Goal: Task Accomplishment & Management: Complete application form

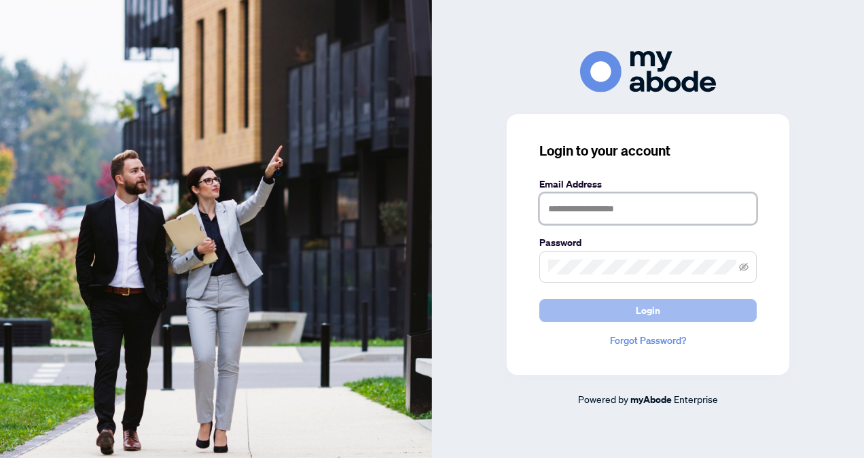
type input "**********"
click at [589, 304] on button "Login" at bounding box center [647, 310] width 217 height 23
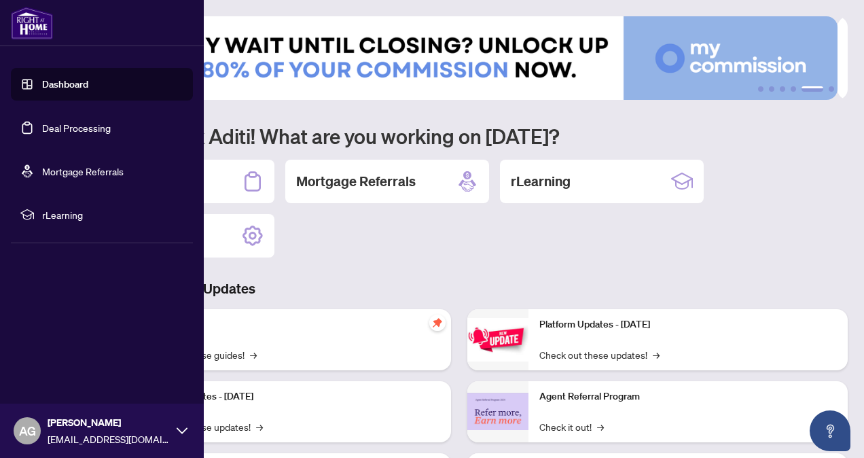
click at [88, 90] on link "Dashboard" at bounding box center [65, 84] width 46 height 12
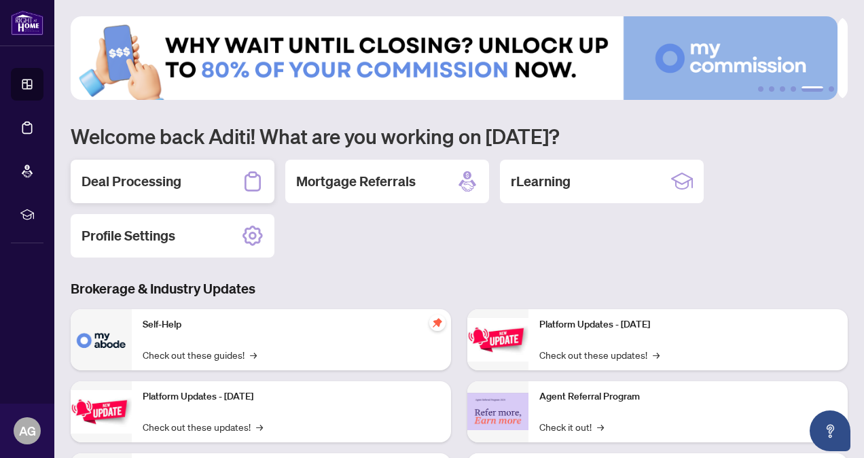
click at [131, 183] on h2 "Deal Processing" at bounding box center [131, 181] width 100 height 19
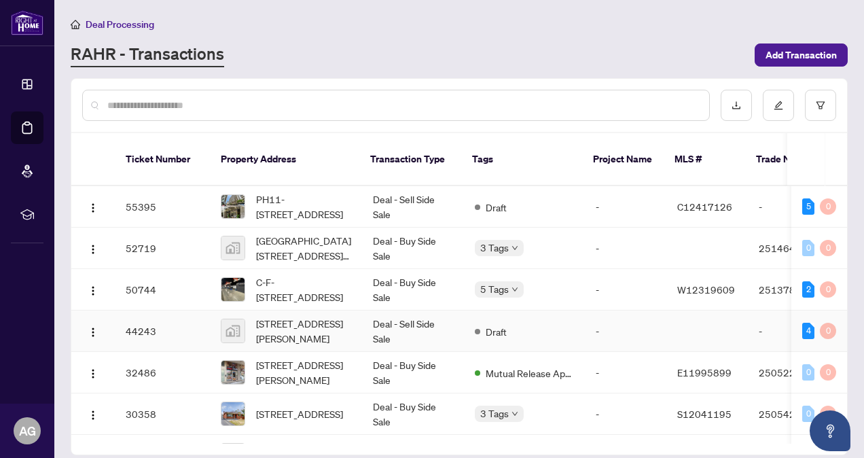
click at [443, 324] on td "Deal - Sell Side Sale" at bounding box center [413, 330] width 102 height 41
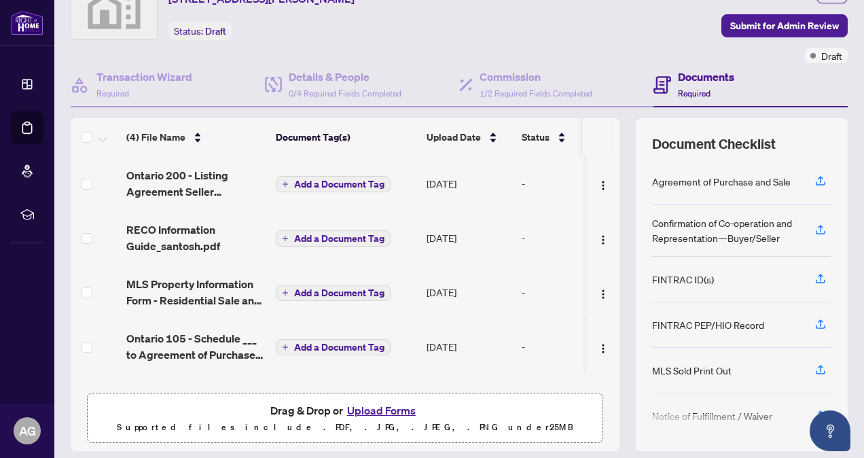
scroll to position [109, 0]
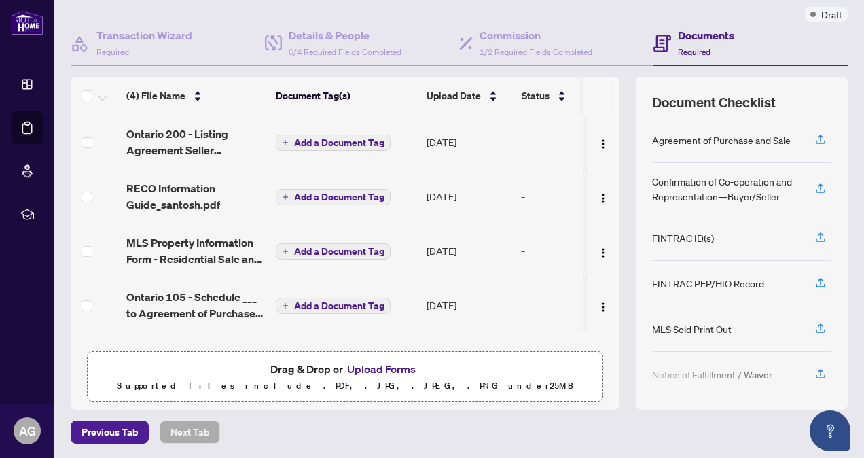
click at [397, 360] on button "Upload Forms" at bounding box center [381, 369] width 77 height 18
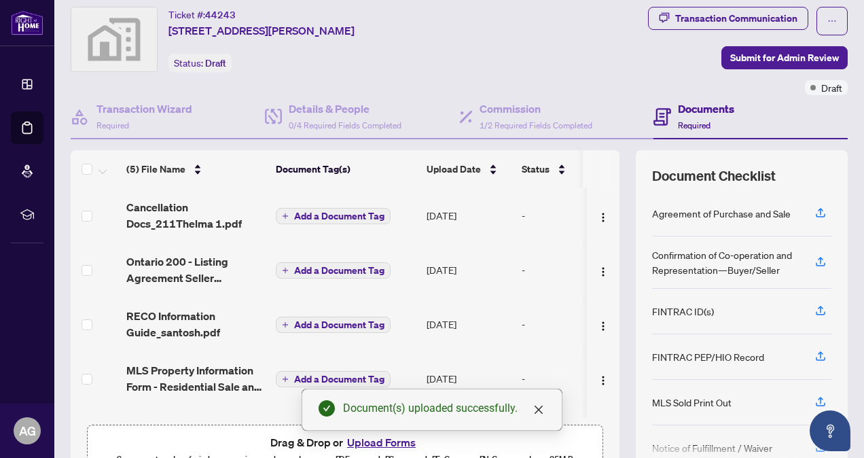
scroll to position [0, 0]
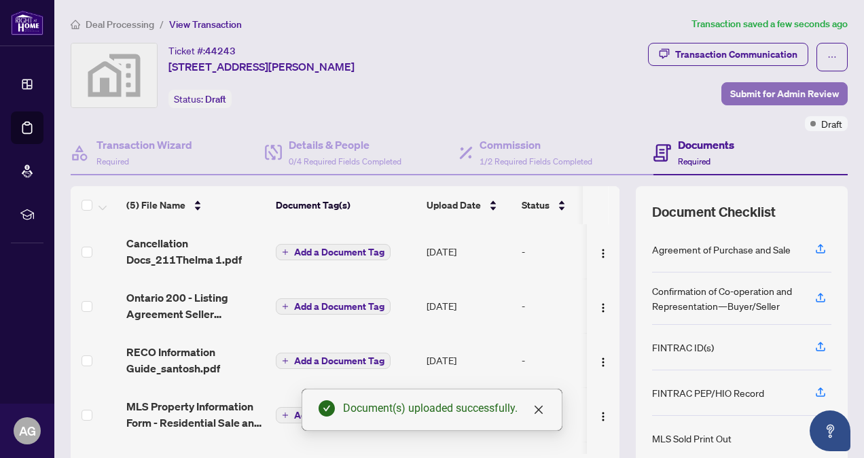
click at [755, 87] on span "Submit for Admin Review" at bounding box center [784, 94] width 109 height 22
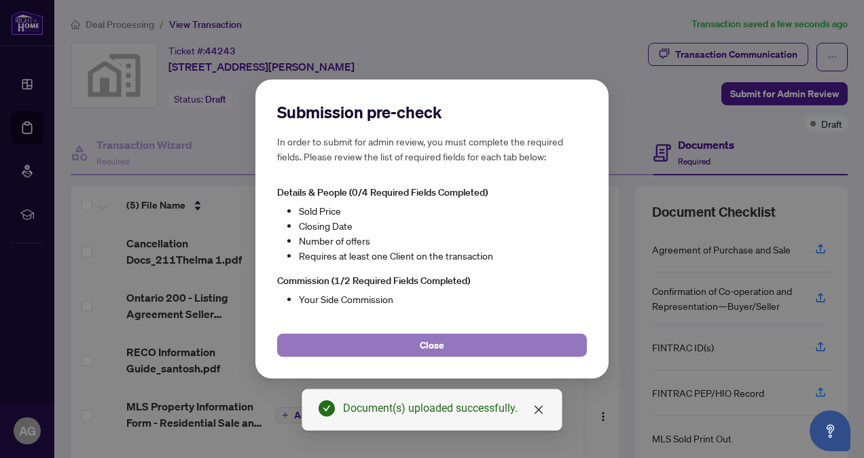
click at [432, 346] on span "Close" at bounding box center [432, 345] width 24 height 22
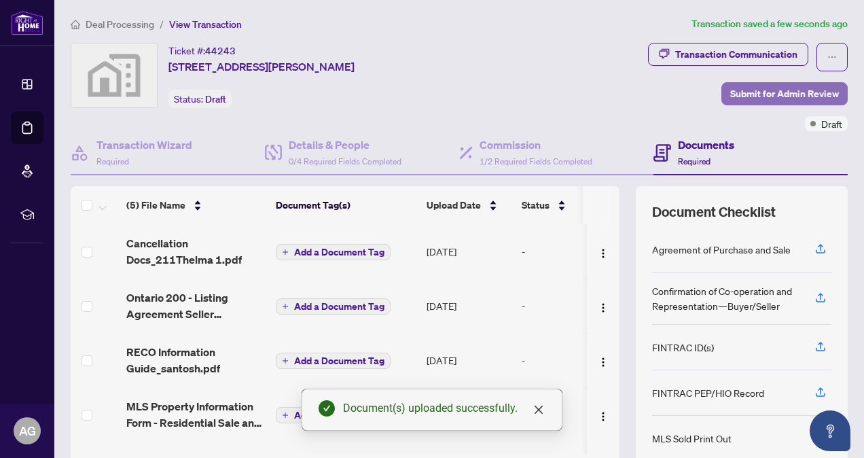
click at [740, 91] on span "Submit for Admin Review" at bounding box center [784, 94] width 109 height 22
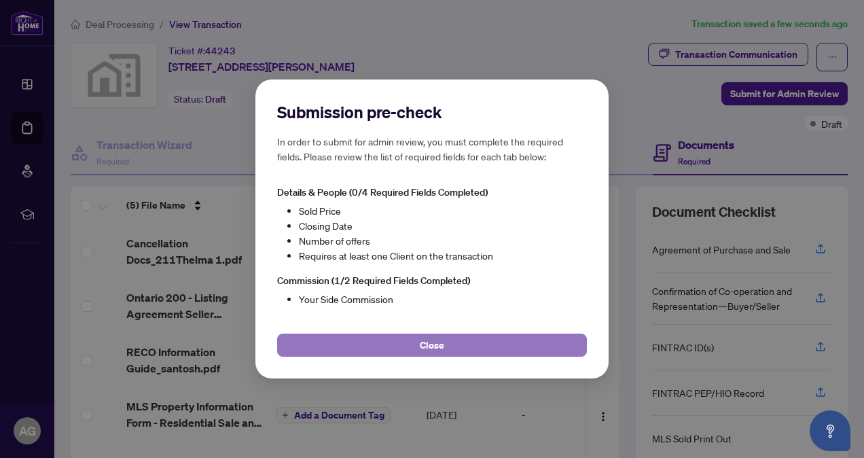
click at [382, 341] on button "Close" at bounding box center [432, 344] width 310 height 23
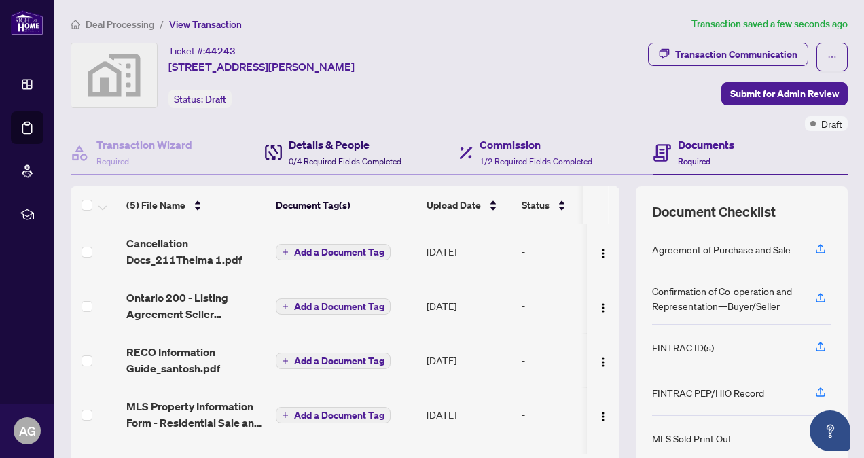
drag, startPoint x: 384, startPoint y: 137, endPoint x: 456, endPoint y: 139, distance: 72.0
click at [384, 139] on h4 "Details & People" at bounding box center [345, 144] width 113 height 16
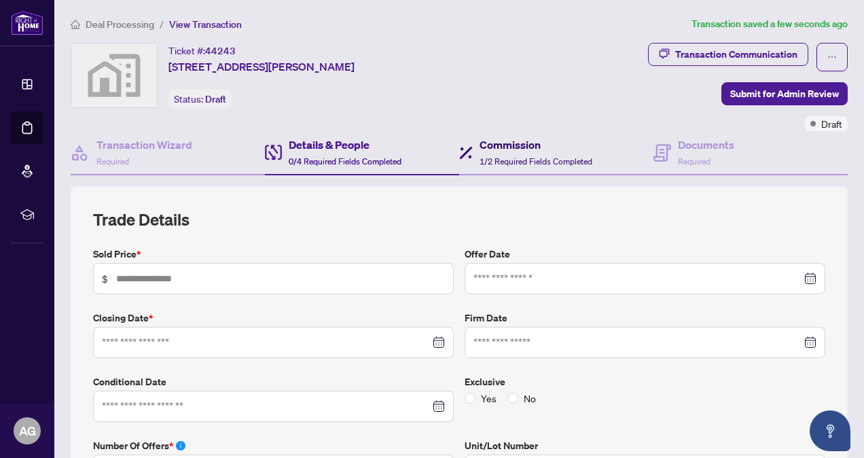
click at [484, 144] on h4 "Commission" at bounding box center [535, 144] width 113 height 16
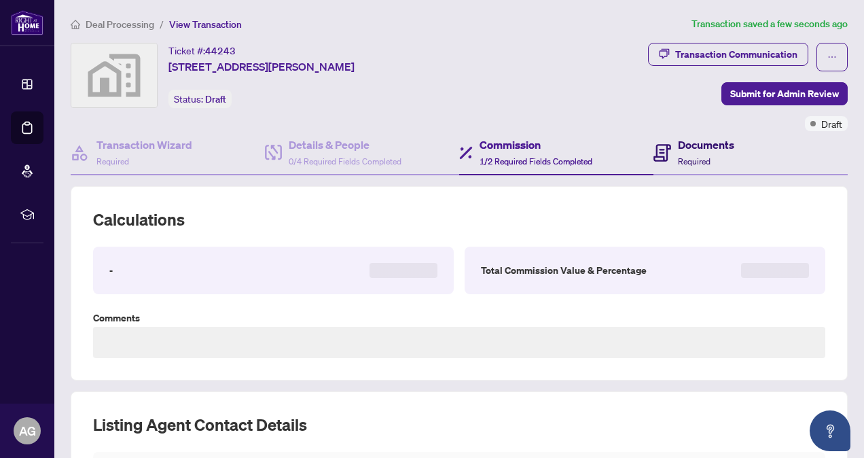
click at [684, 145] on h4 "Documents" at bounding box center [706, 144] width 56 height 16
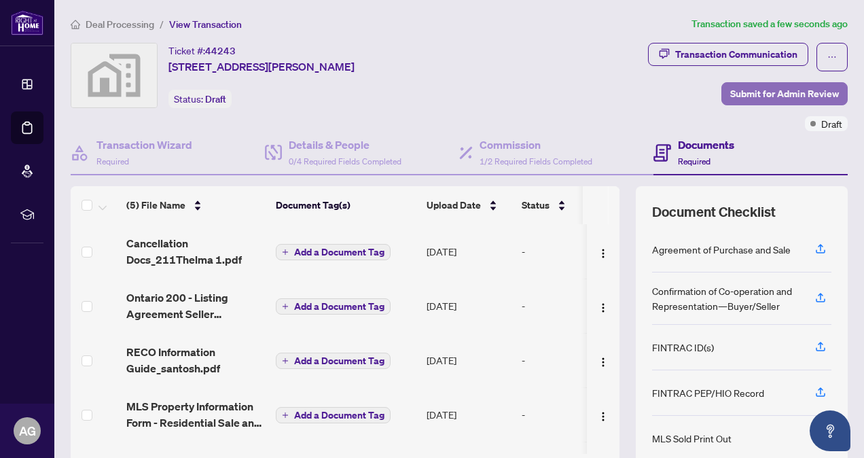
click at [758, 98] on span "Submit for Admin Review" at bounding box center [784, 94] width 109 height 22
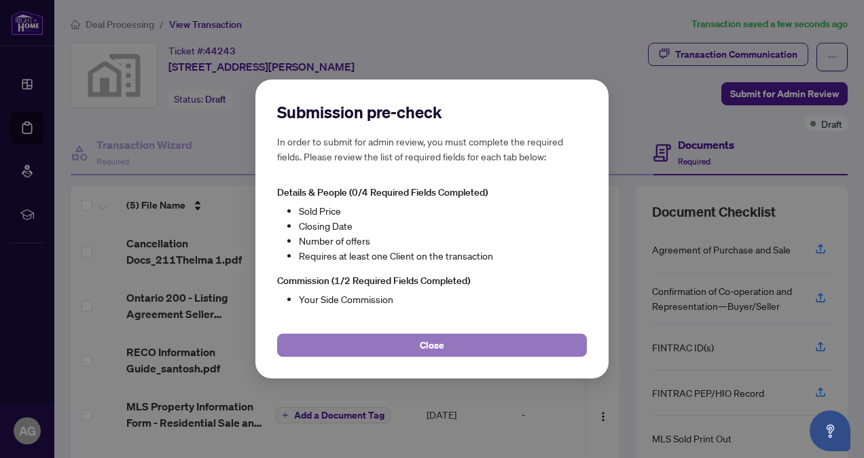
click at [329, 350] on button "Close" at bounding box center [432, 344] width 310 height 23
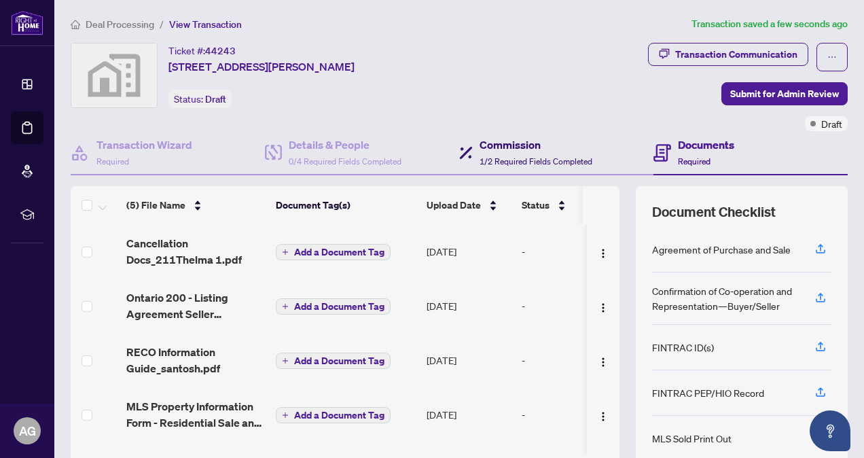
click at [505, 158] on span "1/2 Required Fields Completed" at bounding box center [535, 161] width 113 height 10
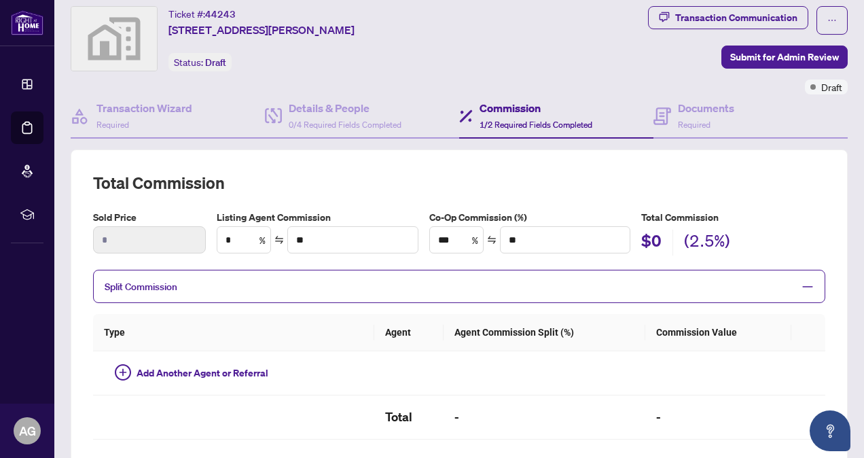
scroll to position [68, 0]
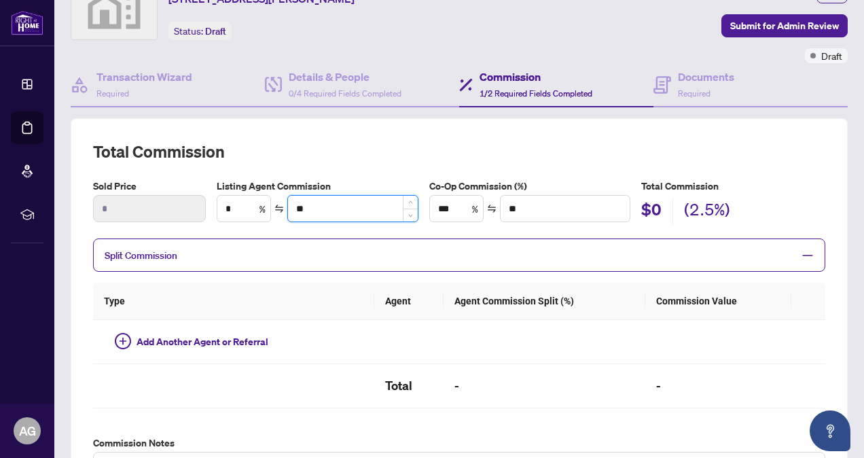
click at [373, 213] on input "**" at bounding box center [353, 209] width 130 height 26
click at [255, 209] on span "Decrease Value" at bounding box center [262, 214] width 15 height 16
drag, startPoint x: 241, startPoint y: 210, endPoint x: 213, endPoint y: 210, distance: 27.8
click at [213, 210] on div "Listing Agent Commission * % **" at bounding box center [317, 201] width 213 height 45
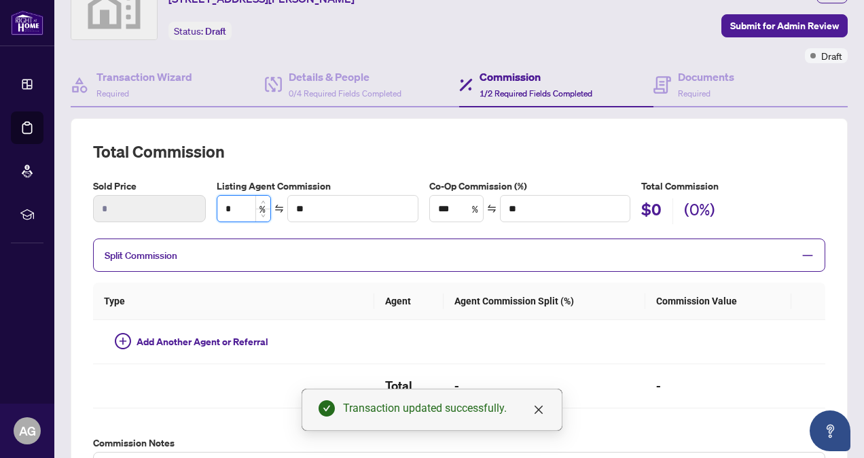
click at [247, 206] on input "*" at bounding box center [243, 209] width 53 height 26
type input "*"
click at [378, 158] on h2 "Total Commission" at bounding box center [459, 152] width 732 height 22
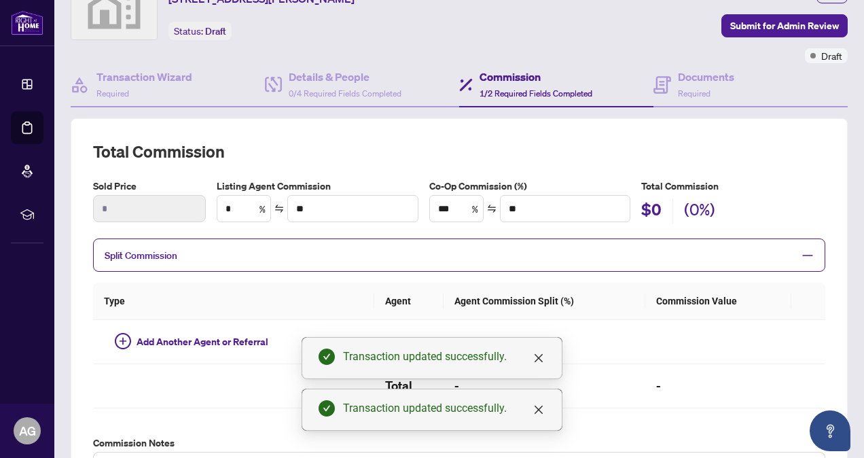
scroll to position [136, 0]
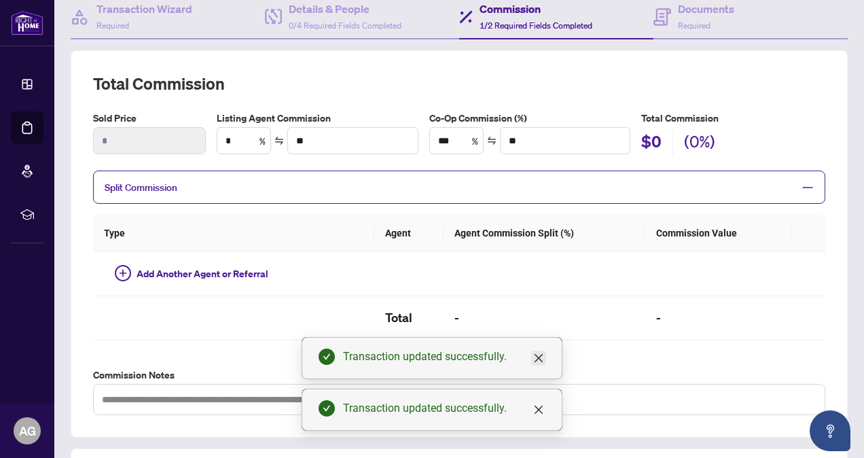
click at [543, 356] on icon "close" at bounding box center [538, 357] width 11 height 11
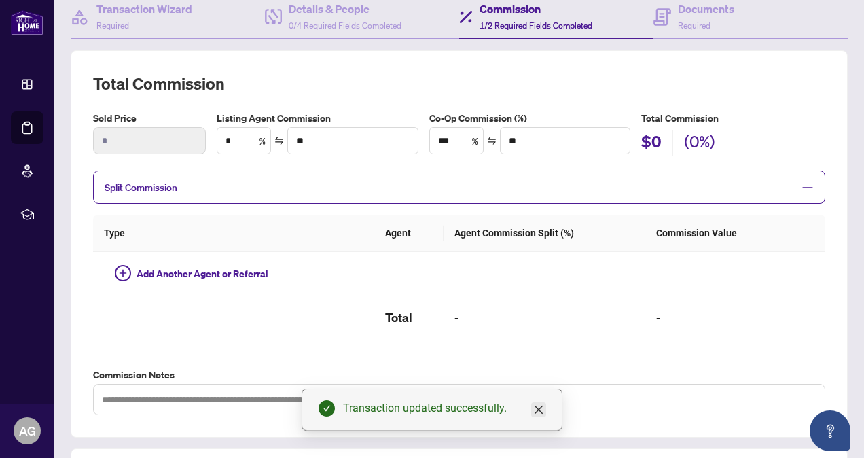
click at [539, 406] on icon "close" at bounding box center [538, 409] width 11 height 11
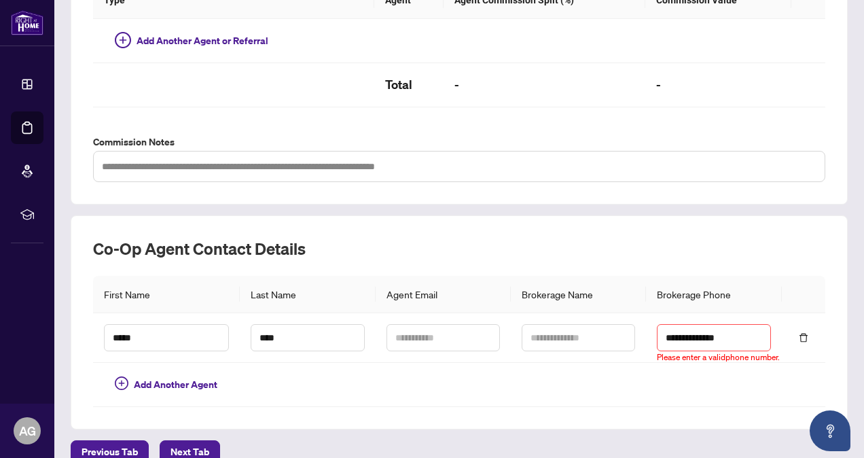
scroll to position [384, 0]
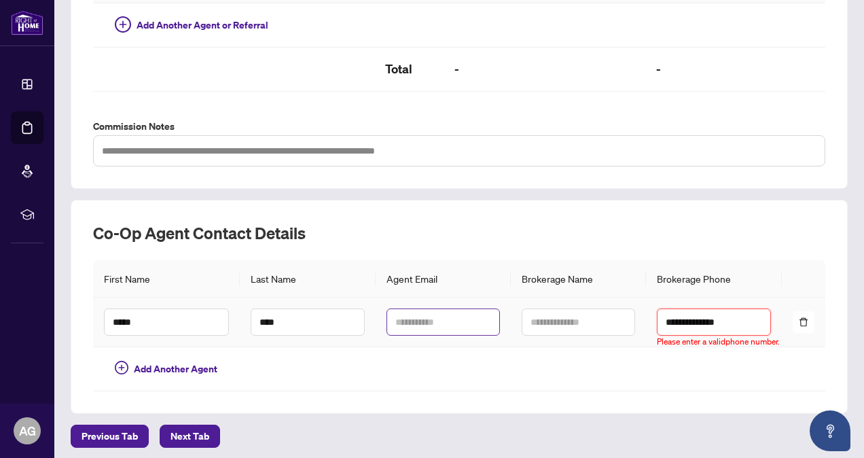
drag, startPoint x: 732, startPoint y: 318, endPoint x: 473, endPoint y: 316, distance: 259.4
click at [473, 316] on tr "**********" at bounding box center [459, 322] width 732 height 50
type input "**********"
click at [431, 310] on input "text" at bounding box center [442, 321] width 113 height 27
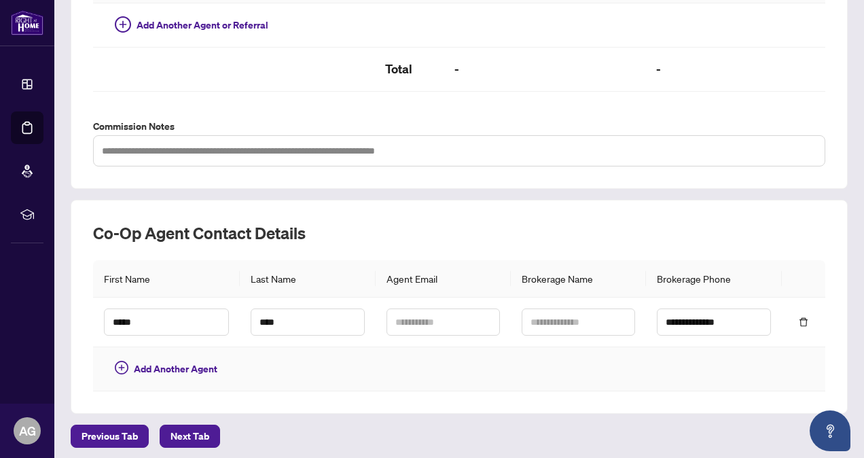
click at [416, 372] on td at bounding box center [442, 369] width 135 height 44
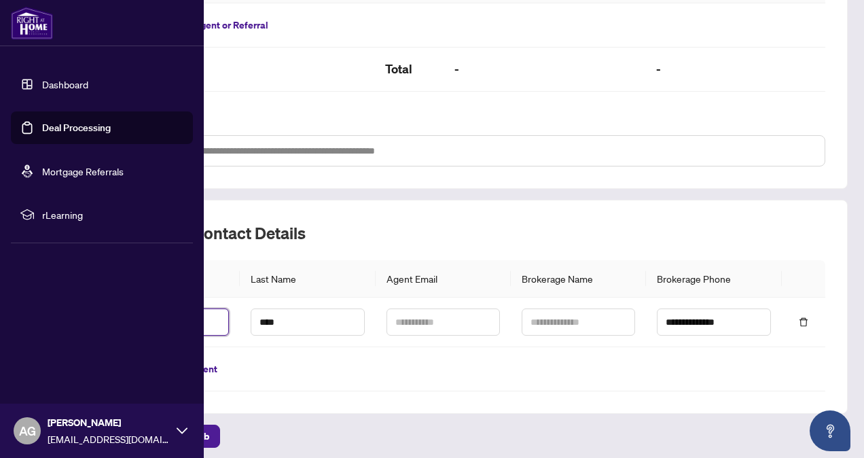
drag, startPoint x: 204, startPoint y: 320, endPoint x: 42, endPoint y: 314, distance: 161.7
click at [43, 314] on div "**********" at bounding box center [432, 229] width 864 height 458
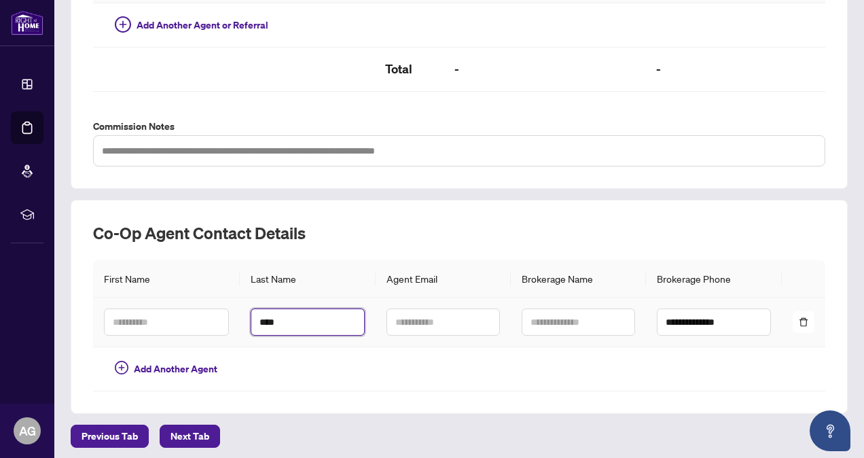
drag, startPoint x: 356, startPoint y: 314, endPoint x: 249, endPoint y: 314, distance: 107.3
click at [249, 314] on td "****" at bounding box center [307, 322] width 135 height 50
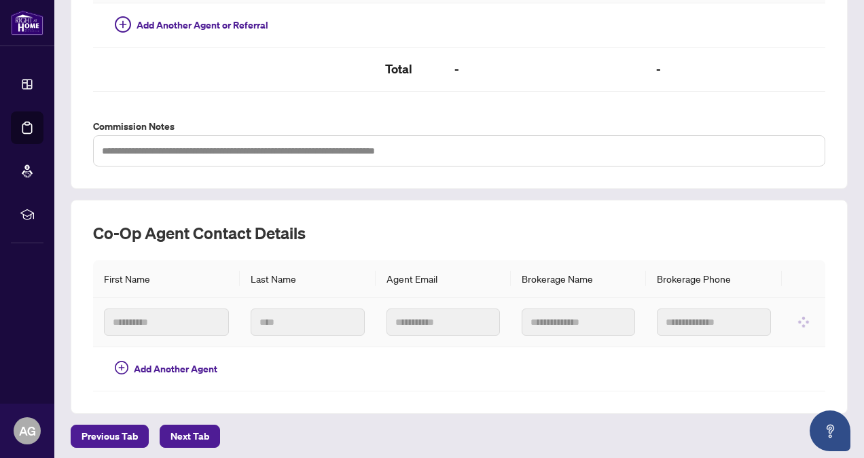
type input "*****"
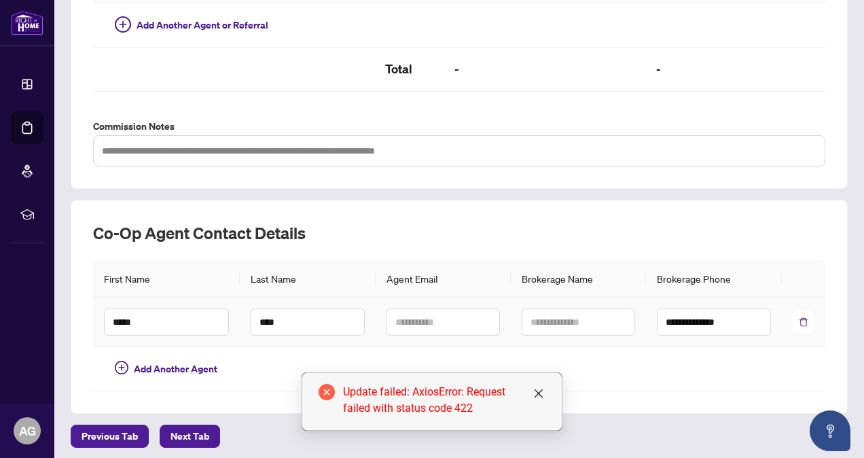
click at [798, 322] on span "button" at bounding box center [803, 321] width 10 height 15
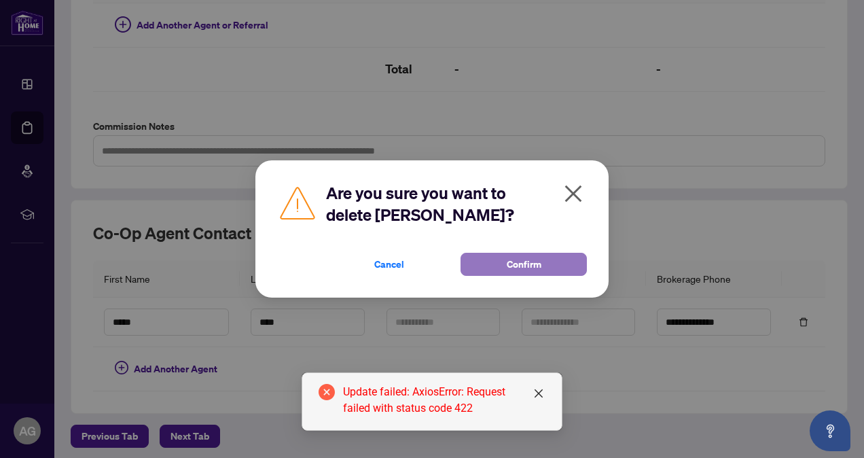
click at [505, 261] on button "Confirm" at bounding box center [523, 264] width 126 height 23
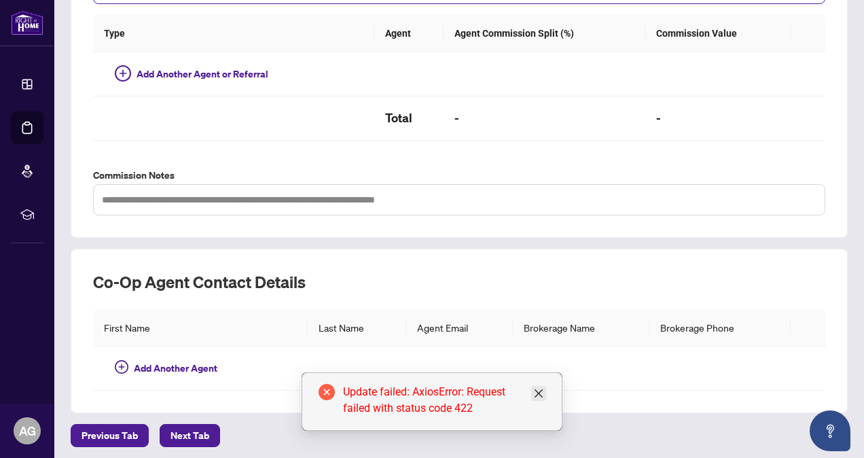
click at [540, 392] on icon "close" at bounding box center [538, 393] width 11 height 11
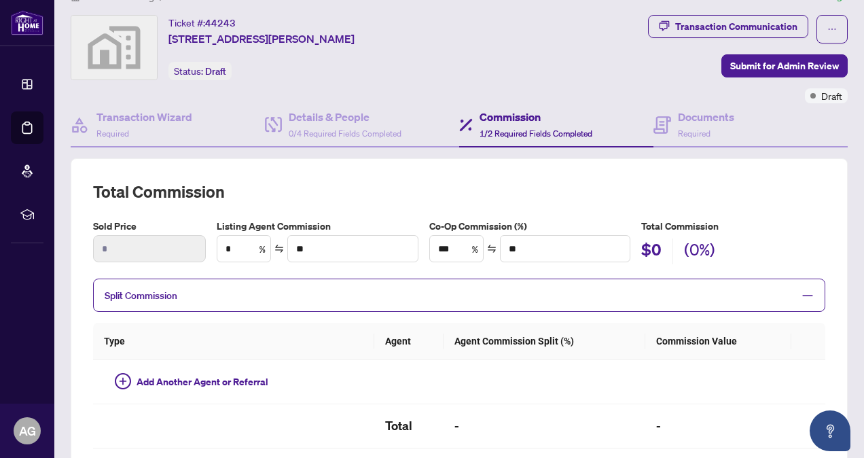
scroll to position [0, 0]
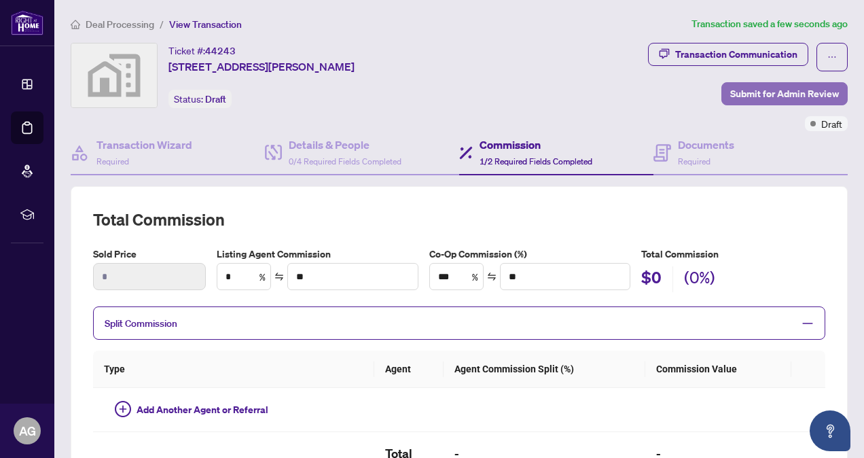
click at [769, 91] on span "Submit for Admin Review" at bounding box center [784, 94] width 109 height 22
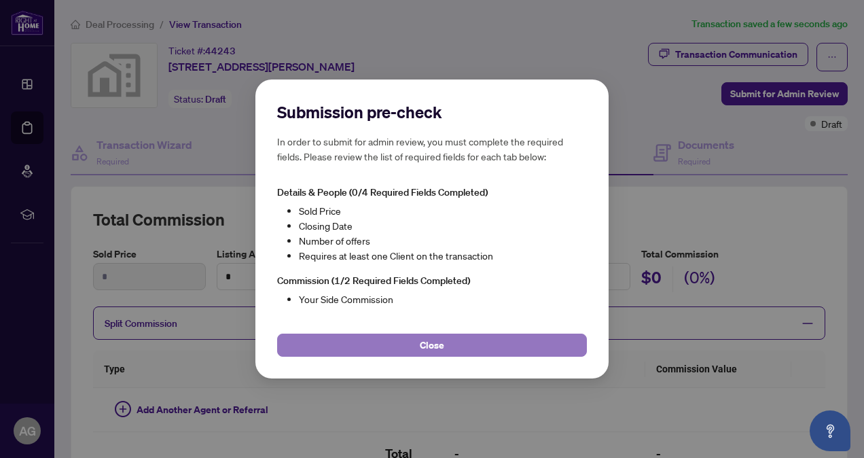
click at [402, 342] on button "Close" at bounding box center [432, 344] width 310 height 23
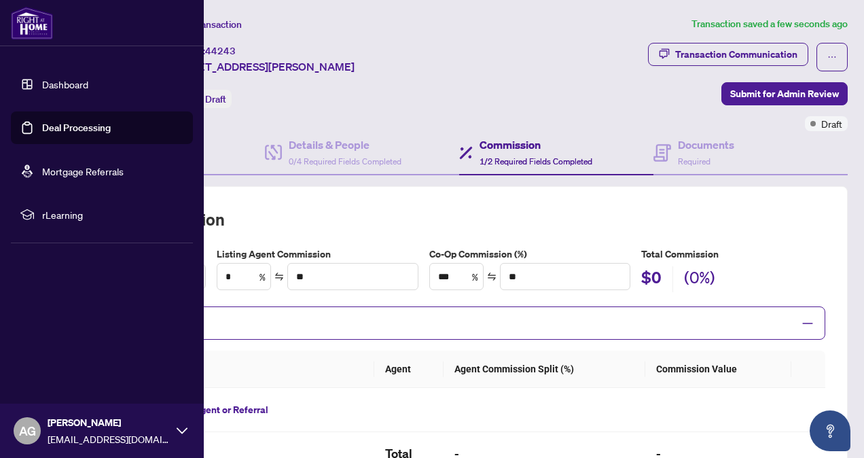
click at [67, 90] on link "Dashboard" at bounding box center [65, 84] width 46 height 12
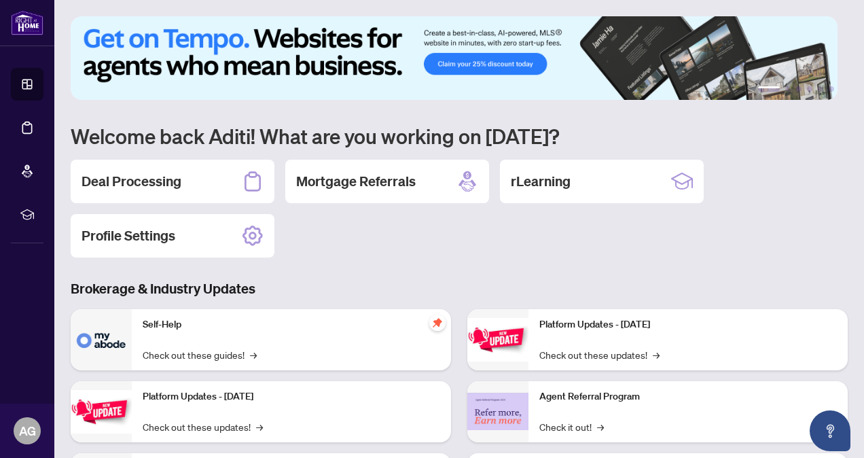
click at [405, 227] on div "Deal Processing Mortgage Referrals rLearning Profile Settings" at bounding box center [459, 209] width 777 height 98
click at [403, 163] on div "Mortgage Referrals" at bounding box center [387, 181] width 204 height 43
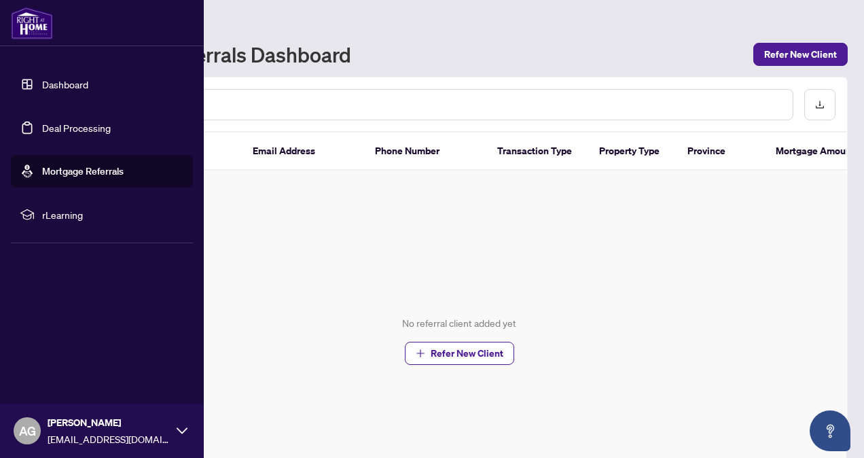
click at [88, 90] on link "Dashboard" at bounding box center [65, 84] width 46 height 12
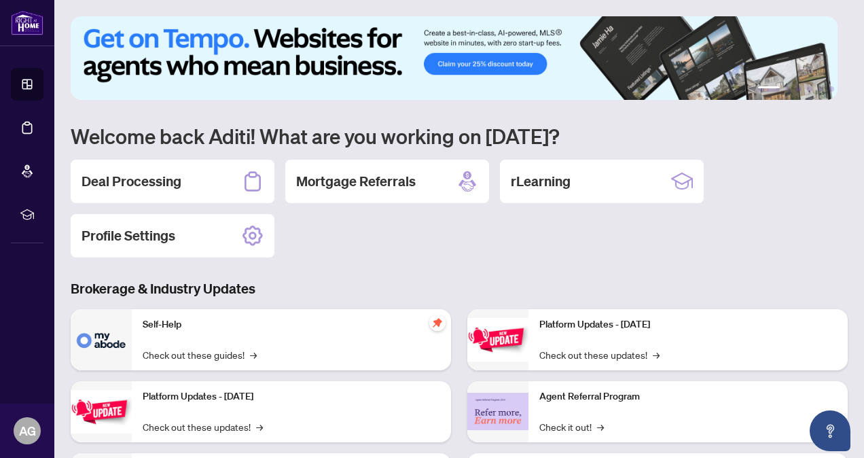
click at [342, 242] on div "Deal Processing Mortgage Referrals rLearning Profile Settings" at bounding box center [459, 209] width 777 height 98
click at [189, 182] on div "Deal Processing" at bounding box center [173, 181] width 204 height 43
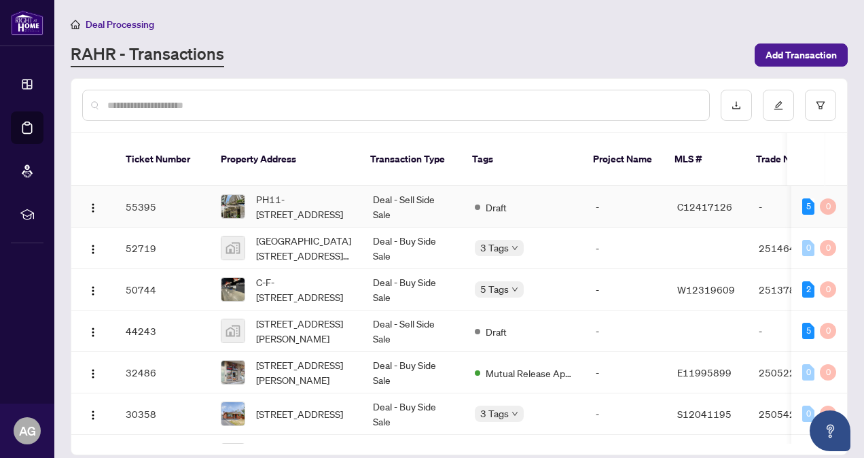
click at [577, 186] on td "Draft" at bounding box center [524, 206] width 121 height 41
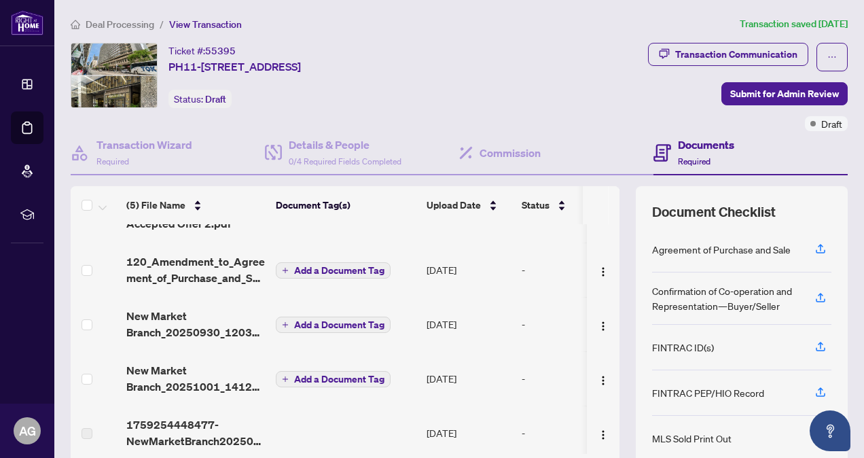
scroll to position [47, 0]
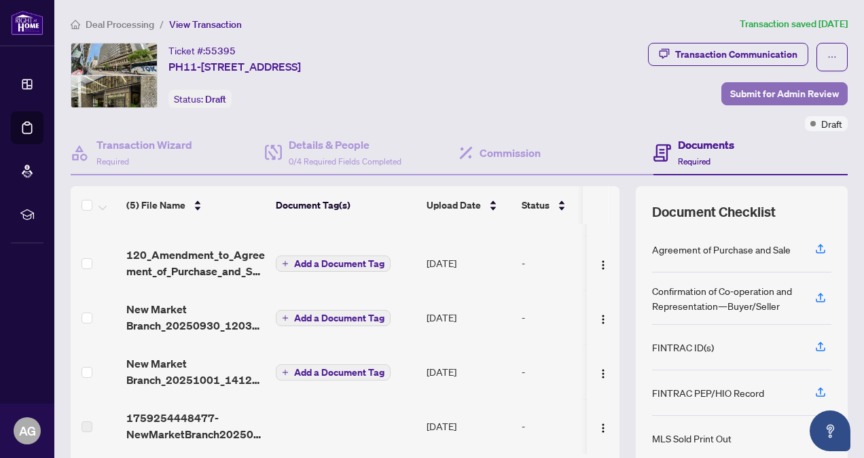
click at [760, 103] on button "Submit for Admin Review" at bounding box center [784, 93] width 126 height 23
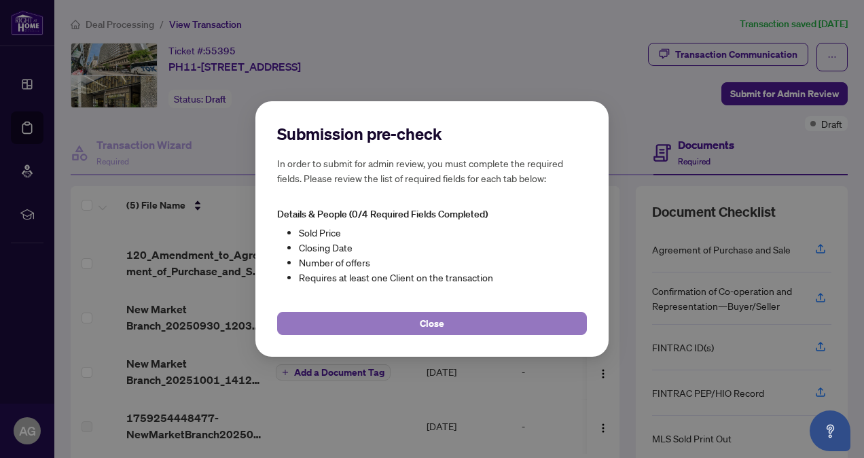
click at [386, 322] on button "Close" at bounding box center [432, 323] width 310 height 23
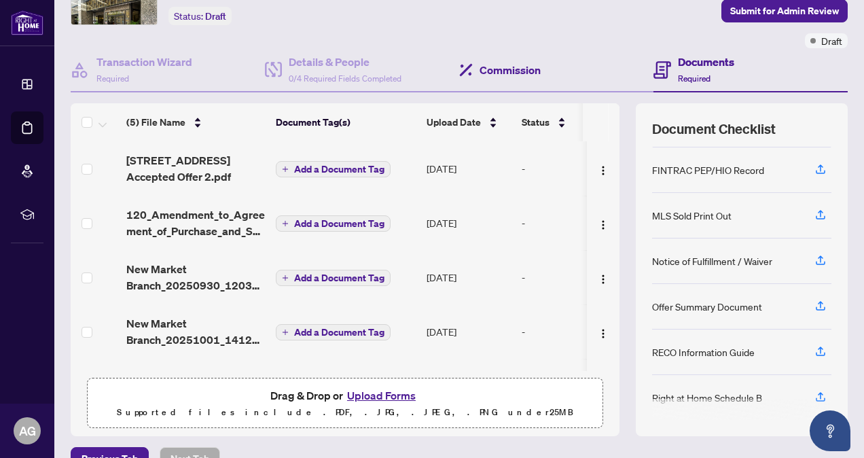
scroll to position [0, 0]
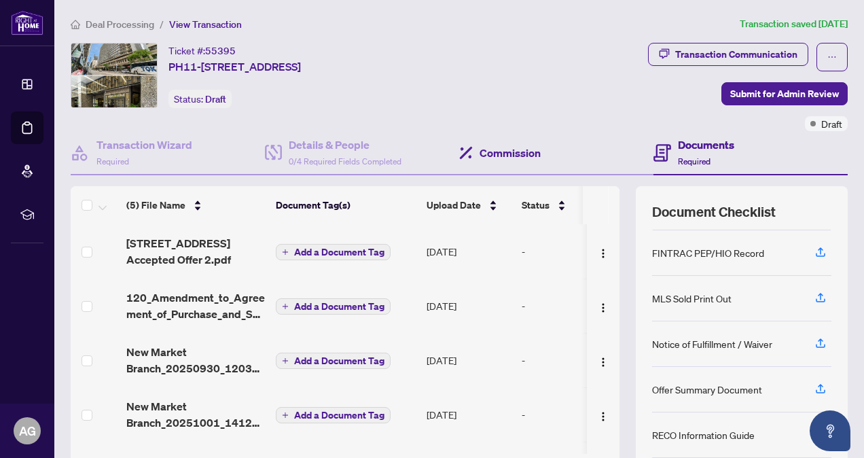
click at [545, 160] on div "Commission" at bounding box center [556, 153] width 194 height 44
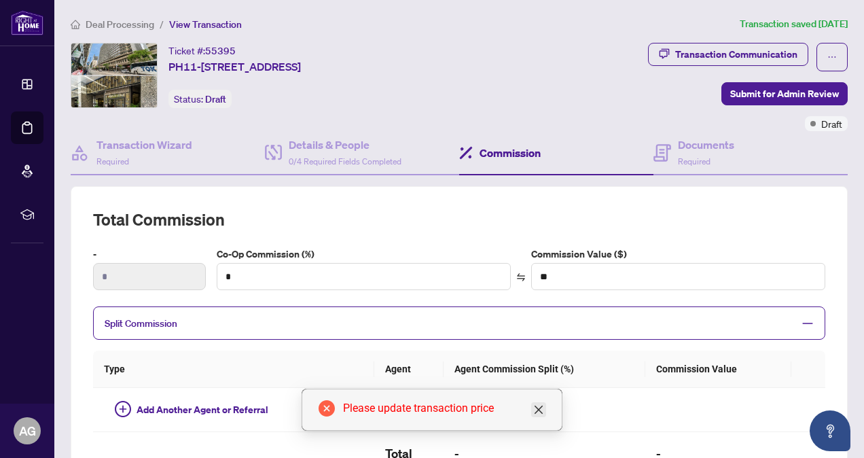
click at [537, 406] on icon "close" at bounding box center [538, 409] width 11 height 11
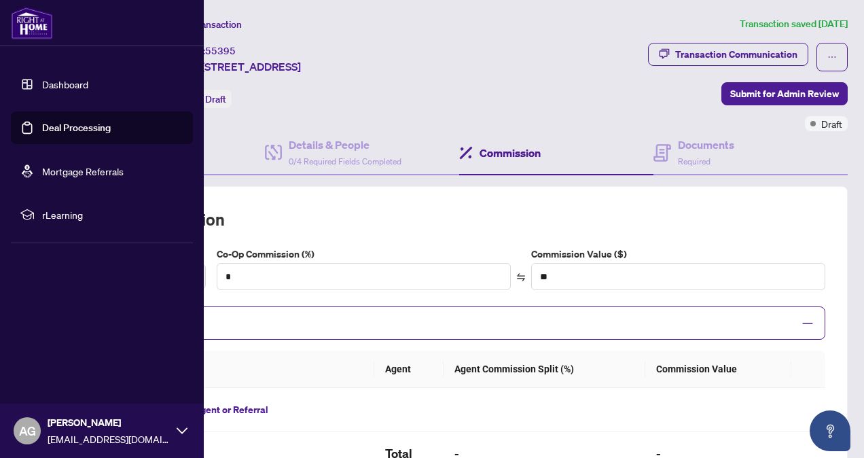
click at [88, 90] on link "Dashboard" at bounding box center [65, 84] width 46 height 12
